Goal: Use online tool/utility: Utilize a website feature to perform a specific function

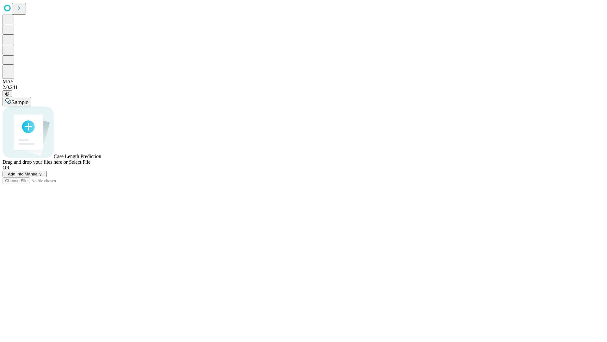
click at [42, 176] on span "Add Info Manually" at bounding box center [25, 173] width 34 height 5
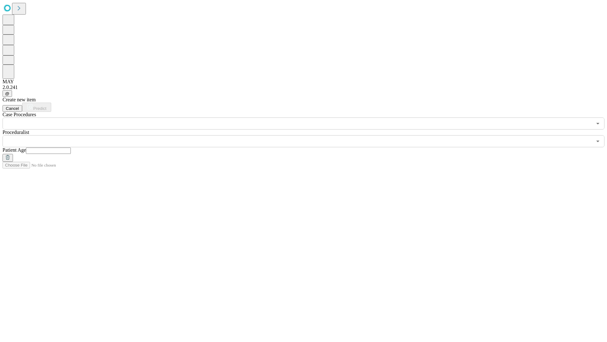
click at [71, 147] on input "text" at bounding box center [48, 150] width 45 height 6
type input "**"
click at [308, 135] on input "text" at bounding box center [298, 141] width 590 height 12
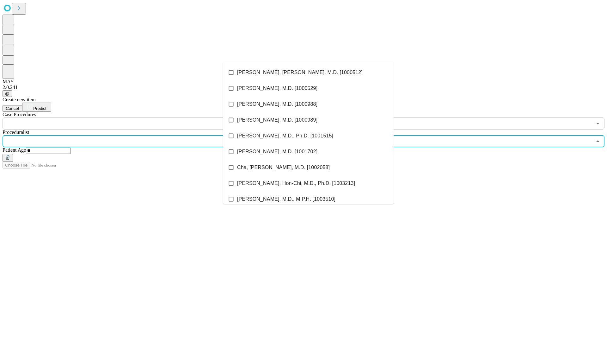
click at [308, 72] on li "[PERSON_NAME], [PERSON_NAME], M.D. [1000512]" at bounding box center [308, 73] width 171 height 16
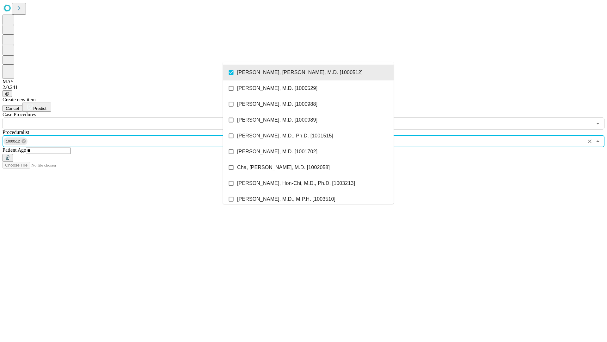
click at [133, 117] on input "text" at bounding box center [298, 123] width 590 height 12
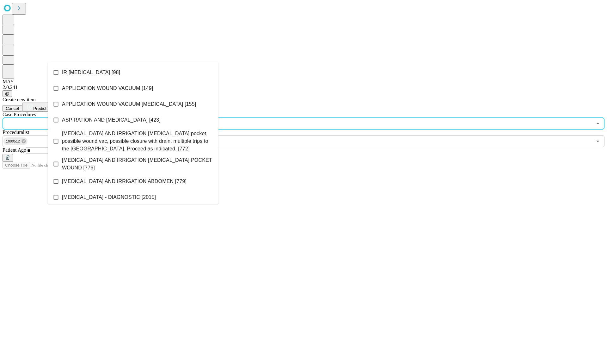
click at [133, 72] on li "IR [MEDICAL_DATA] [98]" at bounding box center [133, 73] width 171 height 16
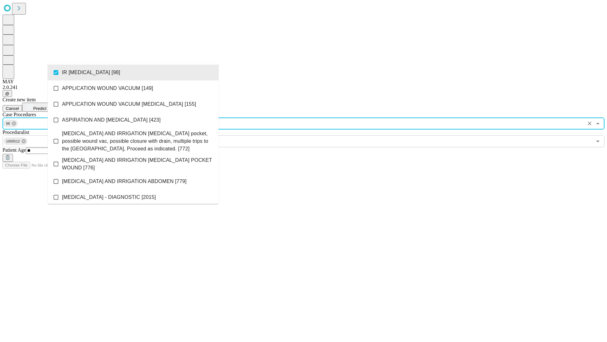
click at [46, 106] on span "Predict" at bounding box center [39, 108] width 13 height 5
